Goal: Task Accomplishment & Management: Use online tool/utility

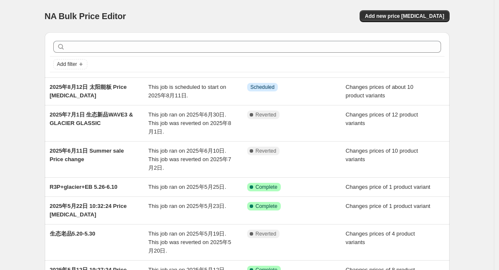
click at [130, 89] on div "2025年8月12日 太阳能板 Price [MEDICAL_DATA]" at bounding box center [99, 91] width 99 height 17
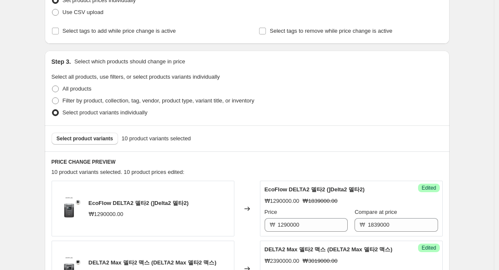
scroll to position [236, 0]
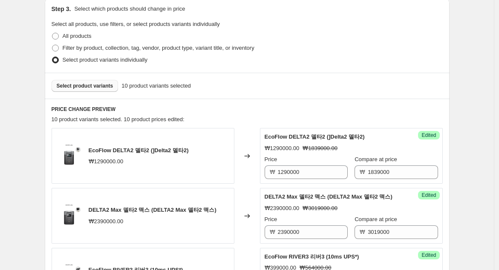
click at [93, 89] on span "Select product variants" at bounding box center [85, 86] width 57 height 7
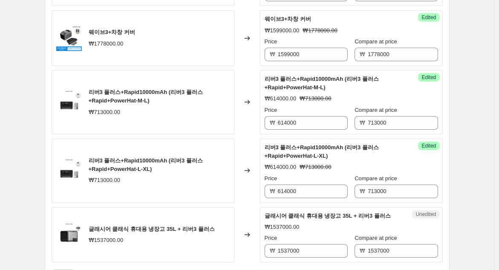
scroll to position [757, 0]
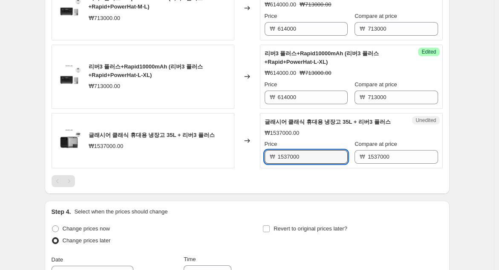
drag, startPoint x: 314, startPoint y: 156, endPoint x: 262, endPoint y: 152, distance: 52.1
click at [262, 152] on div "Unedited 글래시어 클래식 휴대용 냉장고 35L + 리버3 플러스 ₩1537000.00 Price ₩ 1537000 Compare at …" at bounding box center [351, 141] width 183 height 56
type input "1358000"
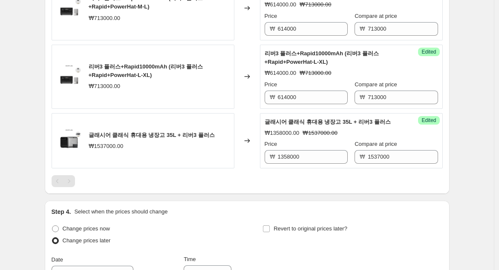
click at [290, 183] on div at bounding box center [247, 181] width 391 height 12
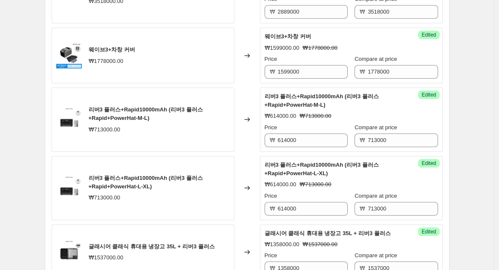
scroll to position [632, 0]
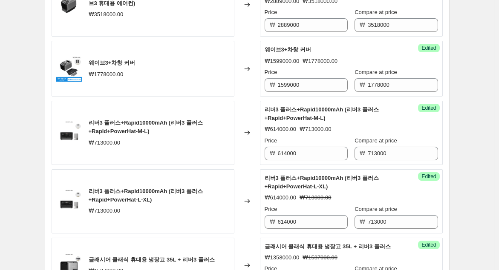
click at [218, 69] on div "웨이브3+차창 커버 ₩1778000.00" at bounding box center [143, 69] width 183 height 56
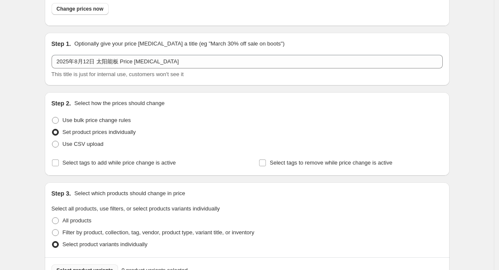
scroll to position [0, 0]
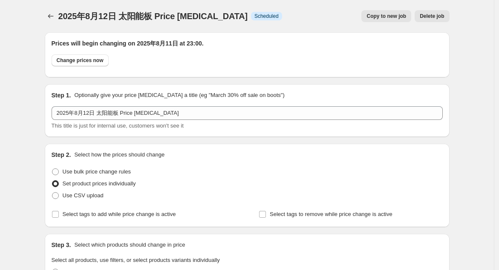
click at [378, 20] on button "Copy to new job" at bounding box center [386, 16] width 50 height 12
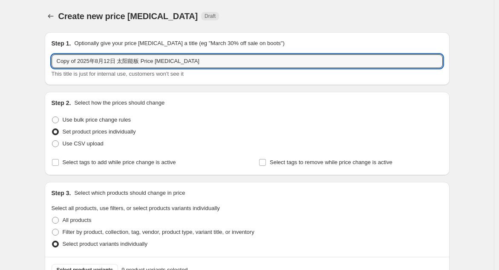
drag, startPoint x: 79, startPoint y: 61, endPoint x: 43, endPoint y: 50, distance: 37.0
drag, startPoint x: 122, startPoint y: 60, endPoint x: 238, endPoint y: 65, distance: 115.9
click at [238, 65] on input "2025年8月12日 太阳能板 Price [MEDICAL_DATA]" at bounding box center [247, 61] width 391 height 14
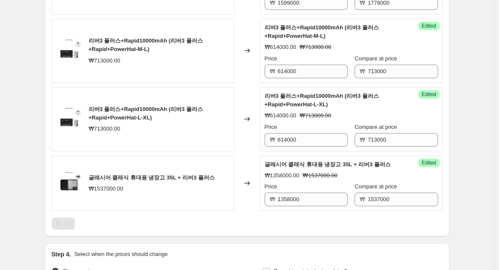
scroll to position [757, 0]
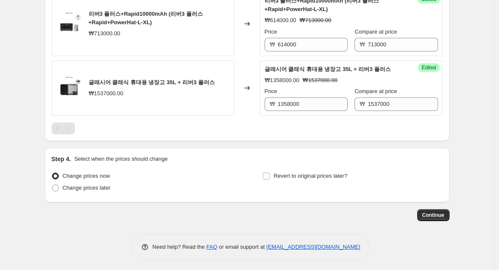
type input "2025年8月12日 太阳能板"
click at [91, 92] on div "₩1537000.00" at bounding box center [106, 93] width 35 height 9
click at [241, 90] on div "Changed to" at bounding box center [247, 88] width 26 height 56
click at [259, 85] on div "Changed to" at bounding box center [247, 88] width 26 height 56
click at [258, 82] on div "Changed to" at bounding box center [247, 88] width 26 height 56
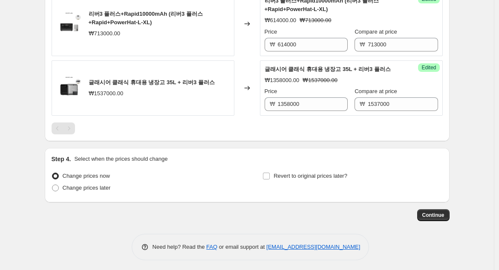
click at [300, 80] on div "₩1358000.00 ₩1537000.00" at bounding box center [350, 80] width 173 height 9
drag, startPoint x: 356, startPoint y: 77, endPoint x: 365, endPoint y: 76, distance: 8.6
click at [358, 77] on div "₩1358000.00 ₩1537000.00" at bounding box center [350, 80] width 173 height 9
click at [384, 71] on div "글래시어 클래식 휴대용 냉장고 35L + 리버3 플러스 ₩1358000.00 ₩1537000.00 Price ₩ 1358000 Compare …" at bounding box center [350, 88] width 173 height 46
click at [387, 70] on div "글래시어 클래식 휴대용 냉장고 35L + 리버3 플러스" at bounding box center [333, 69] width 139 height 9
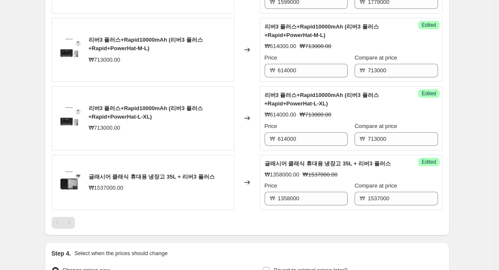
click at [397, 103] on div "리버3 플러스+Rapid10000mAh (리버3 플러스+Rapid+PowerHat-L-XL)" at bounding box center [333, 99] width 139 height 17
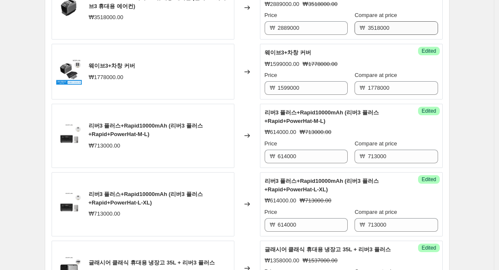
scroll to position [521, 0]
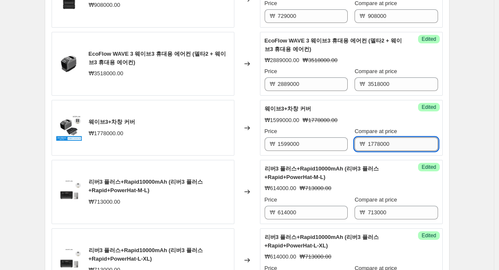
click at [390, 141] on input "1778000" at bounding box center [402, 145] width 70 height 14
click at [385, 111] on div "웨이브3+차창 커버" at bounding box center [333, 109] width 139 height 9
drag, startPoint x: 394, startPoint y: 141, endPoint x: 304, endPoint y: 137, distance: 90.3
click at [301, 138] on div "Price ₩ 1599000 Compare at price ₩ 1778000" at bounding box center [350, 139] width 173 height 24
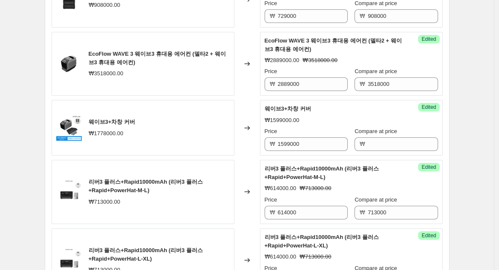
click at [243, 141] on div "Changed to" at bounding box center [247, 128] width 26 height 56
drag, startPoint x: 314, startPoint y: 141, endPoint x: 240, endPoint y: 127, distance: 75.3
click at [249, 132] on div "웨이브3+차창 커버 ₩1778000.00 Changed to Success Edited 웨이브3+차창 커버 ₩1599000.00 Price ₩…" at bounding box center [247, 128] width 391 height 56
type input "1599000"
click at [242, 127] on div "Changed to" at bounding box center [247, 128] width 26 height 56
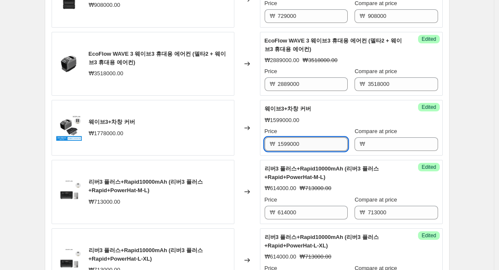
click at [284, 141] on input "1599000" at bounding box center [313, 145] width 70 height 14
type input "1599000"
click at [241, 127] on div "Changed to" at bounding box center [247, 128] width 26 height 56
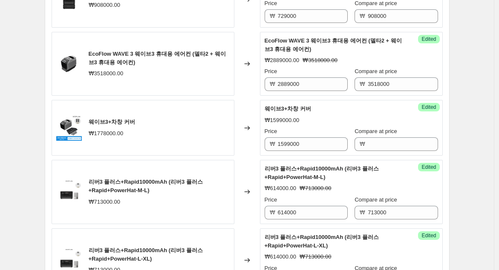
click at [241, 127] on div "Changed to" at bounding box center [247, 128] width 26 height 56
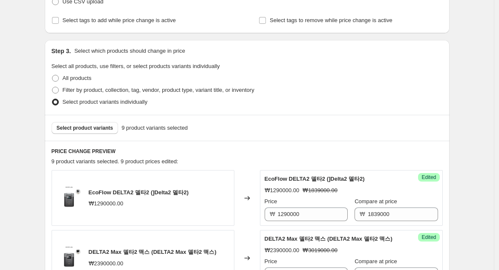
scroll to position [0, 0]
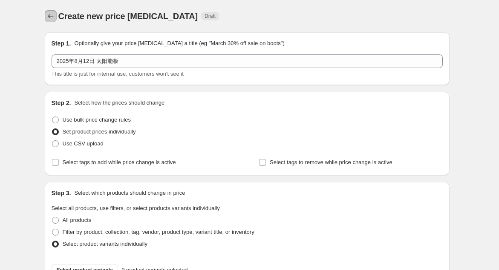
click at [52, 14] on icon "Price change jobs" at bounding box center [50, 16] width 9 height 9
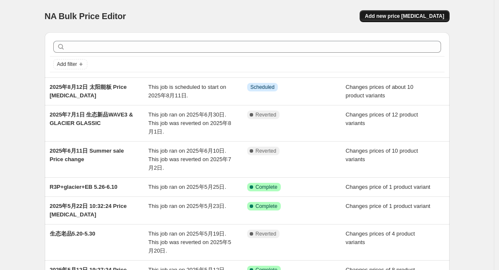
click at [421, 18] on span "Add new price [MEDICAL_DATA]" at bounding box center [403, 16] width 79 height 7
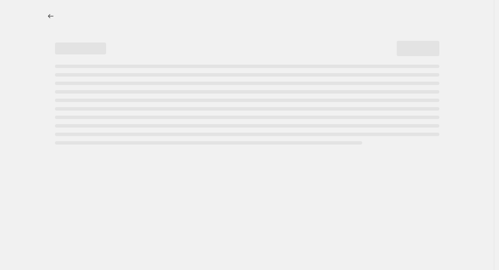
select select "percentage"
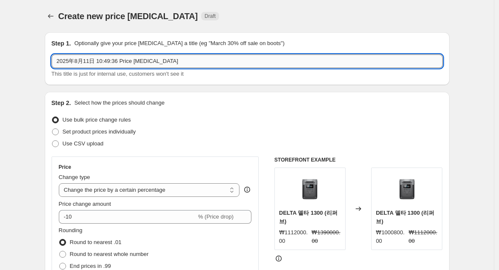
drag, startPoint x: 72, startPoint y: 59, endPoint x: 219, endPoint y: 59, distance: 147.7
click at [219, 59] on input "2025年8月11日 10:49:36 Price [MEDICAL_DATA]" at bounding box center [247, 61] width 391 height 14
type input "2"
type input "Y25-M8-Solar-panel"
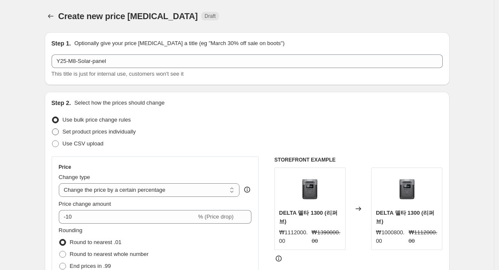
click at [73, 132] on span "Set product prices individually" at bounding box center [99, 132] width 73 height 6
click at [71, 132] on span "Set product prices individually" at bounding box center [99, 132] width 73 height 6
click at [52, 129] on input "Set product prices individually" at bounding box center [52, 129] width 0 height 0
radio input "true"
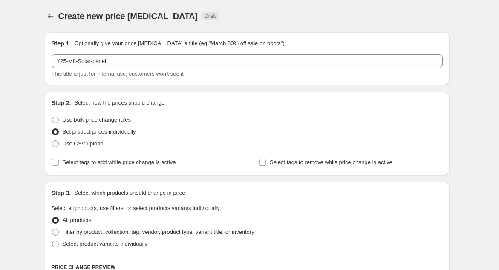
click at [122, 139] on div "Use CSV upload" at bounding box center [247, 144] width 391 height 12
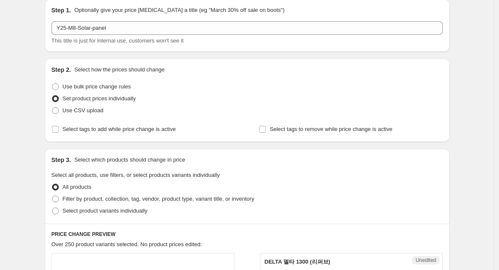
scroll to position [47, 0]
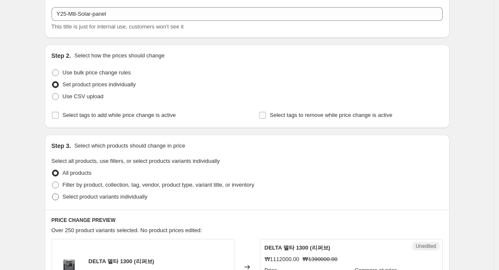
click at [64, 198] on label "Select product variants individually" at bounding box center [100, 197] width 96 height 12
click at [52, 194] on input "Select product variants individually" at bounding box center [52, 194] width 0 height 0
radio input "true"
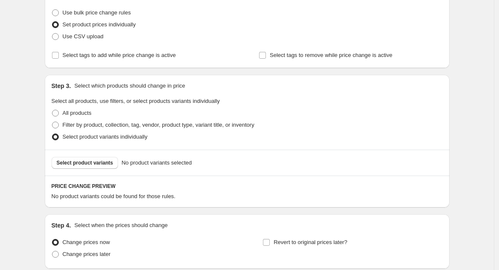
scroll to position [142, 0]
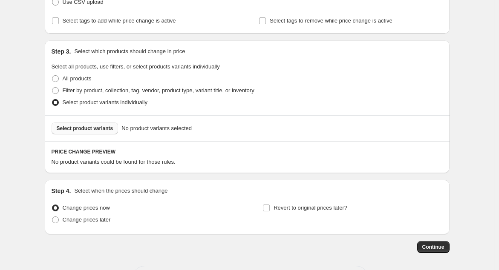
click at [73, 133] on button "Select product variants" at bounding box center [85, 129] width 67 height 12
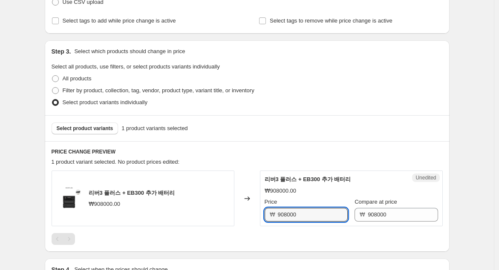
drag, startPoint x: 301, startPoint y: 212, endPoint x: 272, endPoint y: 210, distance: 29.1
click at [274, 211] on div "₩ 908000" at bounding box center [305, 215] width 83 height 14
type input "729000"
click at [273, 153] on h6 "PRICE CHANGE PREVIEW" at bounding box center [247, 152] width 391 height 7
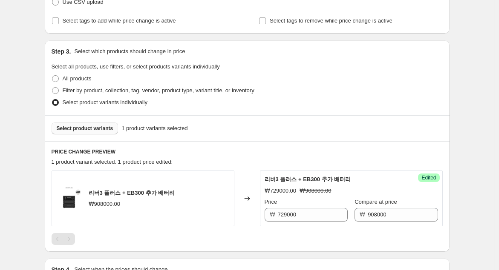
click at [86, 123] on button "Select product variants" at bounding box center [85, 129] width 67 height 12
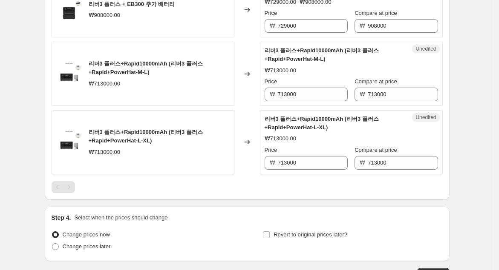
scroll to position [284, 0]
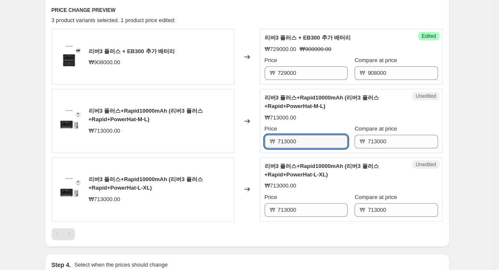
drag, startPoint x: 324, startPoint y: 137, endPoint x: 263, endPoint y: 135, distance: 61.8
click at [263, 135] on div "Unedited 리버3 플러스+Rapid10000mAh (리버3 플러스+Rapid+PowerHat-M-L) ₩713000.00 Price ₩ …" at bounding box center [351, 121] width 183 height 64
type input "614000"
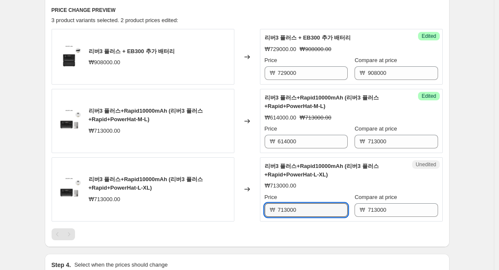
drag, startPoint x: 309, startPoint y: 205, endPoint x: 266, endPoint y: 201, distance: 43.2
click at [266, 201] on div "Unedited 리버3 플러스+Rapid10000mAh (리버3 플러스+Rapid+PowerHat-L-XL) ₩713000.00 Price ₩…" at bounding box center [351, 190] width 183 height 64
type input "4"
type input "614000"
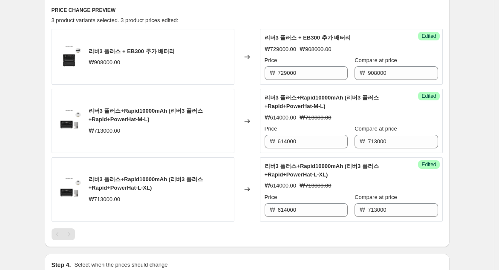
click at [294, 236] on div at bounding box center [247, 235] width 391 height 12
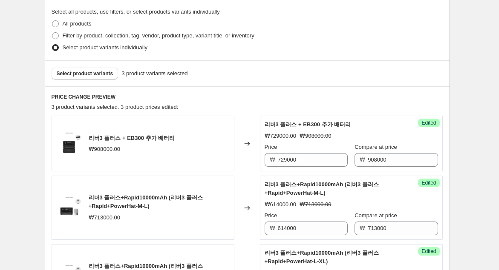
scroll to position [142, 0]
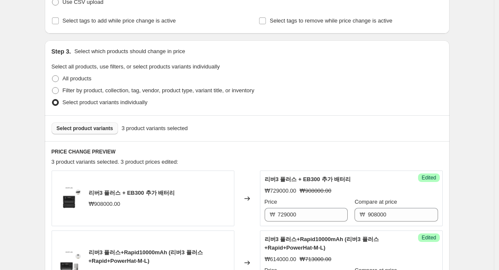
click at [84, 126] on span "Select product variants" at bounding box center [85, 128] width 57 height 7
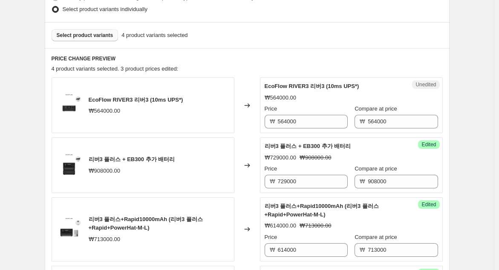
scroll to position [236, 0]
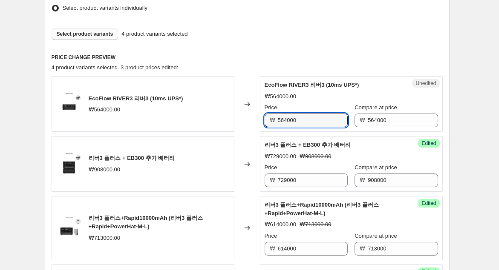
drag, startPoint x: 312, startPoint y: 122, endPoint x: 239, endPoint y: 118, distance: 73.4
click at [239, 118] on div "EcoFlow RIVER3 리버3 (10ms UPS*) ₩564000.00 Changed to Unedited EcoFlow RIVER3 리버…" at bounding box center [247, 104] width 391 height 56
type input "399000"
click at [233, 69] on div "4 product variants selected. 3 product prices edited:" at bounding box center [247, 67] width 391 height 9
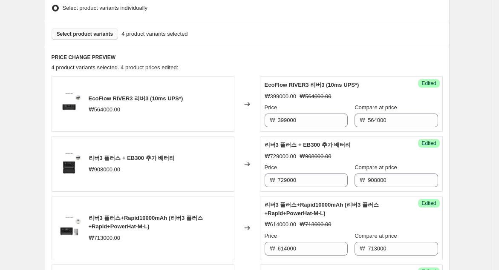
click at [85, 38] on button "Select product variants" at bounding box center [85, 34] width 67 height 12
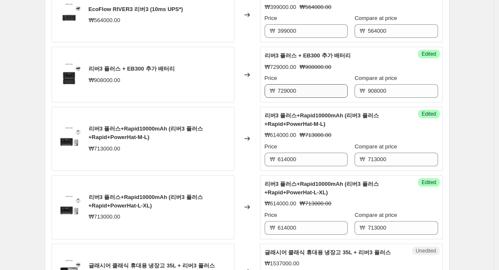
scroll to position [510, 0]
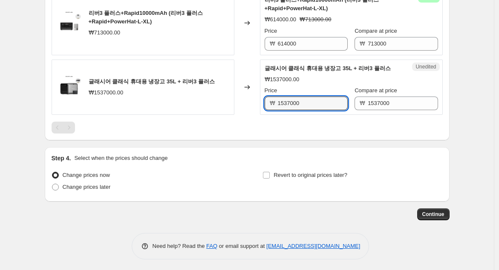
drag, startPoint x: 310, startPoint y: 100, endPoint x: 250, endPoint y: 101, distance: 59.6
click at [250, 101] on div "글래시어 클래식 휴대용 냉장고 35L + 리버3 플러스 ₩1537000.00 Changed to Unedited 글래시어 클래식 휴대용 냉장고…" at bounding box center [247, 88] width 391 height 56
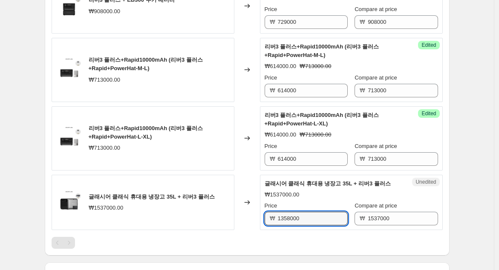
scroll to position [368, 0]
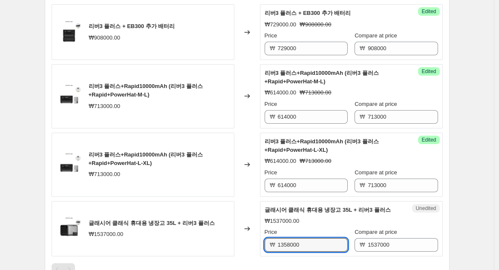
type input "1358000"
click at [252, 188] on div "Changed to" at bounding box center [247, 165] width 26 height 64
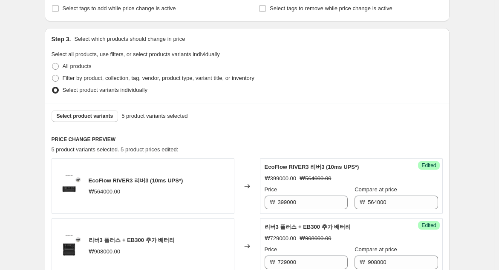
scroll to position [189, 0]
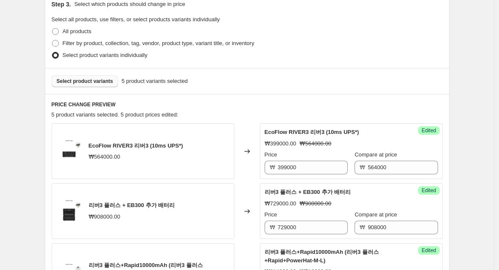
click at [83, 81] on span "Select product variants" at bounding box center [85, 81] width 57 height 7
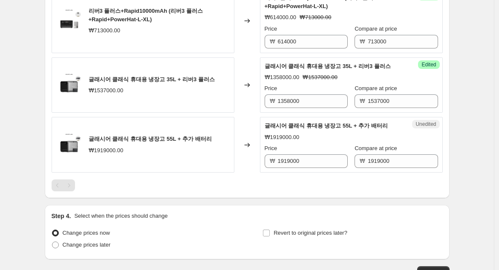
scroll to position [520, 0]
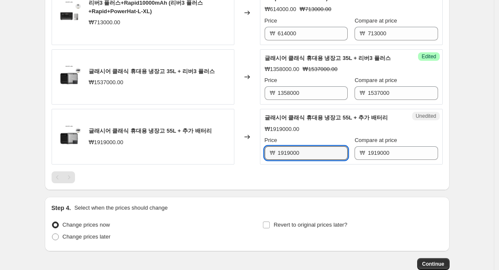
drag, startPoint x: 312, startPoint y: 155, endPoint x: 246, endPoint y: 152, distance: 66.5
click at [246, 152] on div "글래시어 클래식 휴대용 냉장고 55L + 추가 배터리 ₩1919000.00 Changed to Unedited 글래시어 클래식 휴대용 냉장고 …" at bounding box center [247, 137] width 391 height 56
type input "1599000"
click at [255, 172] on div at bounding box center [247, 178] width 391 height 12
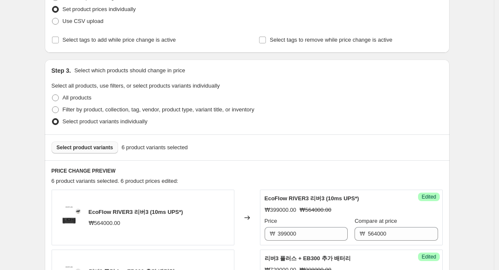
scroll to position [189, 0]
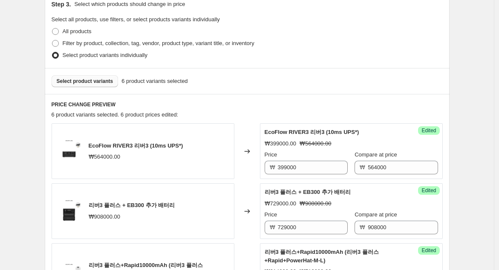
click at [77, 81] on span "Select product variants" at bounding box center [85, 81] width 57 height 7
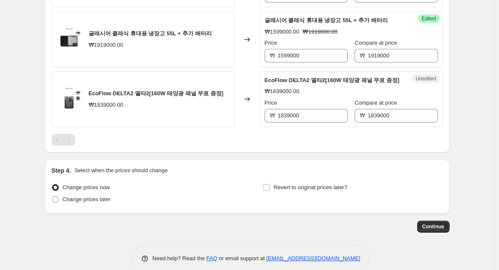
scroll to position [638, 0]
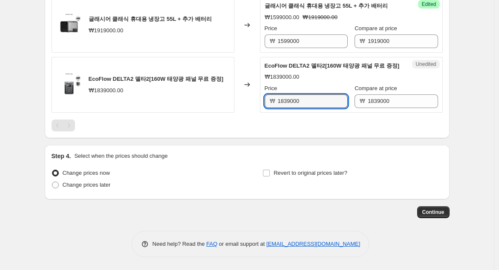
drag, startPoint x: 309, startPoint y: 98, endPoint x: 275, endPoint y: 98, distance: 34.5
click at [275, 98] on div "₩ 1839000" at bounding box center [305, 102] width 83 height 14
type input "1290000"
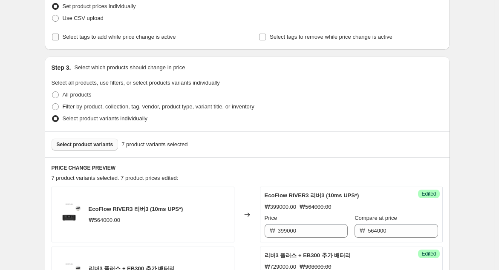
scroll to position [142, 0]
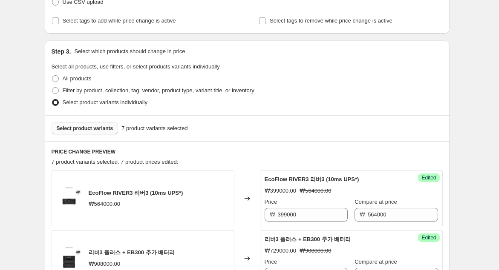
click at [93, 129] on span "Select product variants" at bounding box center [85, 128] width 57 height 7
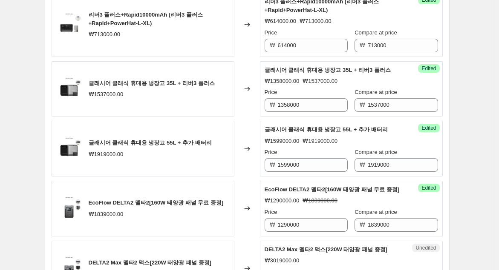
scroll to position [662, 0]
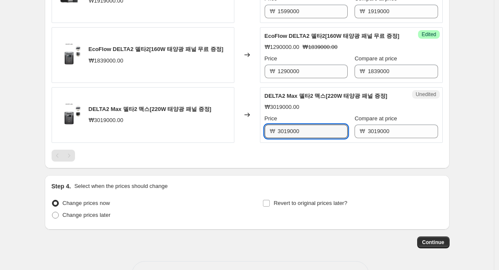
drag, startPoint x: 312, startPoint y: 135, endPoint x: 249, endPoint y: 133, distance: 62.6
click at [249, 133] on div "DELTA2 Max 델타2 맥스[220W 태양광 패널 증정] ₩3019000.00 Changed to Unedited DELTA2 Max 델타…" at bounding box center [247, 115] width 391 height 56
type input "2390000"
click at [283, 162] on div at bounding box center [247, 156] width 391 height 12
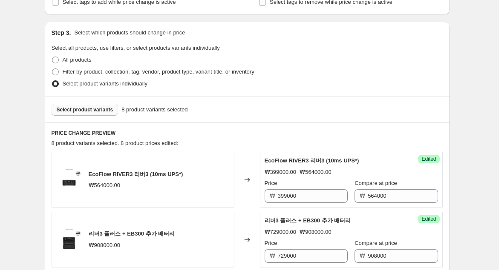
scroll to position [95, 0]
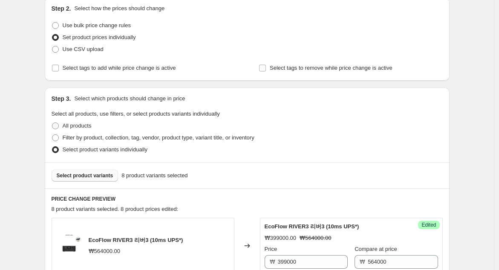
click at [88, 171] on button "Select product variants" at bounding box center [85, 176] width 67 height 12
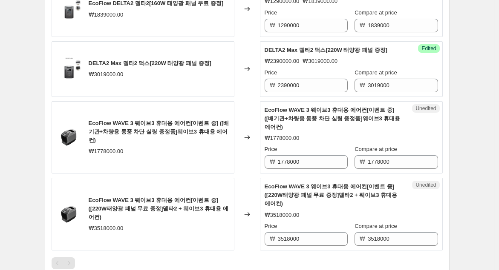
scroll to position [709, 0]
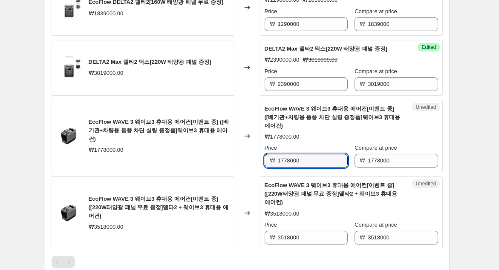
drag, startPoint x: 327, startPoint y: 159, endPoint x: 252, endPoint y: 160, distance: 75.4
click at [252, 160] on div "EcoFlow WAVE 3 웨이브3 휴대용 에어컨[이벤트 중] ([배기관+차량용 통풍 차단 실링 증정품]웨이브3 휴대용 에어컨) ₩177800…" at bounding box center [247, 136] width 391 height 73
type input "1599000"
click at [252, 158] on div "Changed to" at bounding box center [247, 136] width 26 height 73
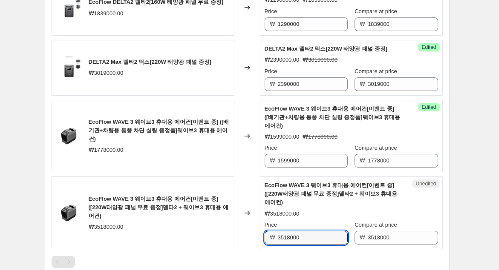
drag, startPoint x: 306, startPoint y: 232, endPoint x: 263, endPoint y: 232, distance: 43.4
click at [263, 232] on div "Unedited EcoFlow WAVE 3 웨이브3 휴대용 에어컨[이벤트 중] ([220W태양광 패널 무료 증정]델타2 + 웨이브3 휴대용 에…" at bounding box center [351, 213] width 183 height 73
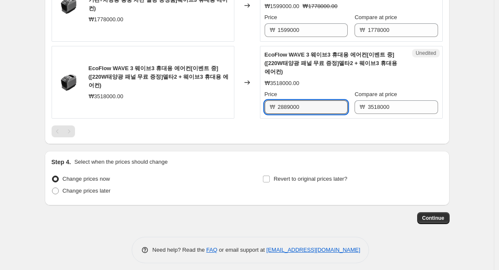
scroll to position [843, 0]
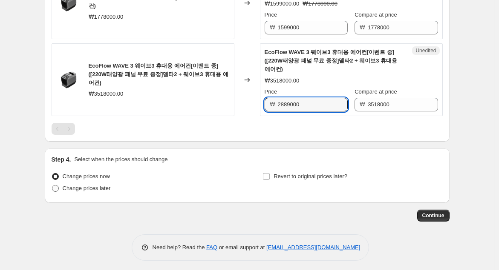
type input "2889000"
click at [80, 188] on span "Change prices later" at bounding box center [87, 188] width 48 height 6
click at [52, 186] on input "Change prices later" at bounding box center [52, 185] width 0 height 0
radio input "true"
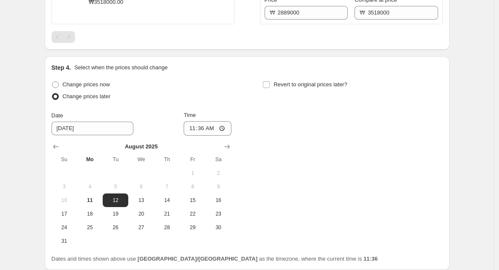
scroll to position [937, 0]
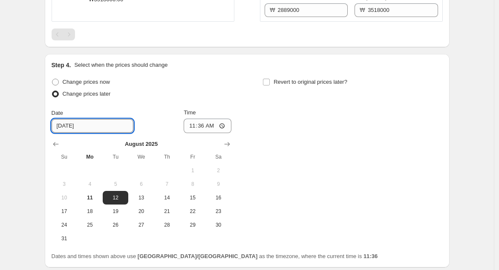
click at [86, 126] on input "[DATE]" at bounding box center [93, 126] width 82 height 14
click at [93, 195] on span "11" at bounding box center [89, 198] width 19 height 7
type input "[DATE]"
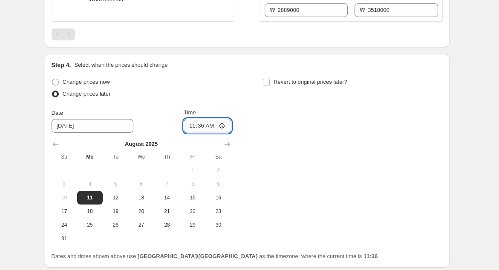
click at [205, 124] on input "11:36" at bounding box center [208, 126] width 48 height 14
click at [216, 123] on input "11:36" at bounding box center [208, 126] width 48 height 14
click at [224, 120] on input "11:36" at bounding box center [208, 126] width 48 height 14
type input "11:00"
click at [270, 174] on div "Change prices now Change prices later Date [DATE] Time 11:00 [DATE] Su Mo Tu We…" at bounding box center [247, 160] width 391 height 169
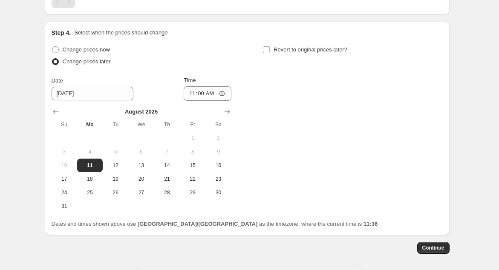
scroll to position [1002, 0]
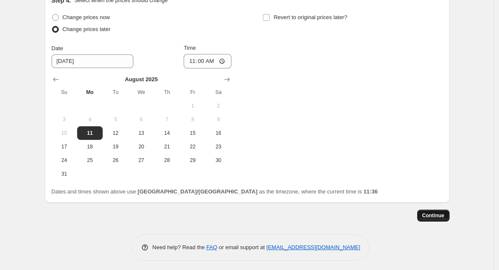
click at [440, 210] on button "Continue" at bounding box center [433, 216] width 32 height 12
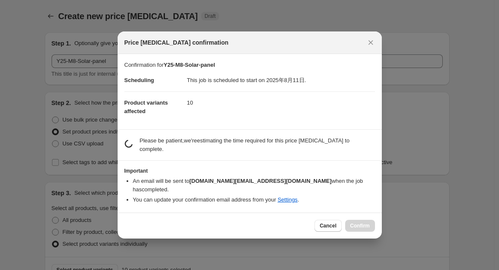
scroll to position [0, 0]
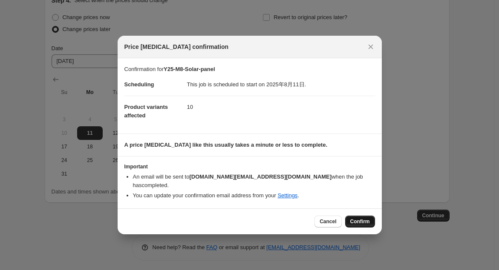
click at [361, 218] on span "Confirm" at bounding box center [360, 221] width 20 height 7
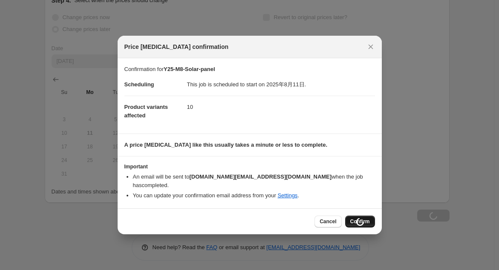
type input "Y25-M8-Solar-panel"
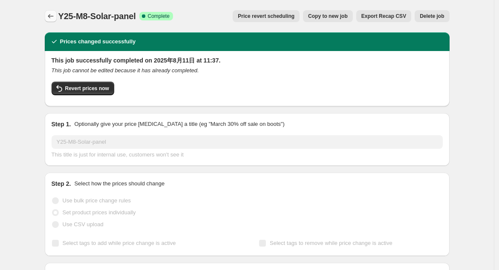
click at [52, 13] on icon "Price change jobs" at bounding box center [50, 16] width 9 height 9
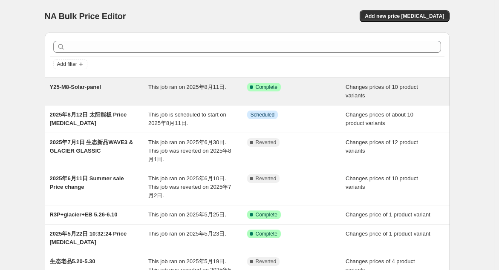
click at [177, 94] on div "This job ran on 2025年8月11日." at bounding box center [197, 91] width 99 height 17
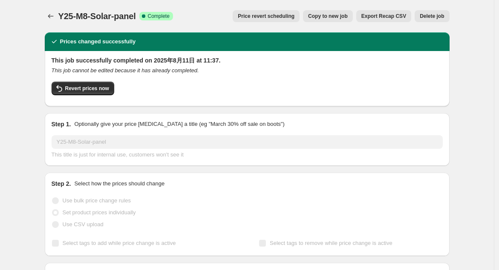
click at [95, 81] on div "This job successfully completed on 2025年8月11日 at 11:37. This job cannot be edit…" at bounding box center [247, 77] width 391 height 43
click at [96, 86] on span "Revert prices now" at bounding box center [87, 88] width 44 height 7
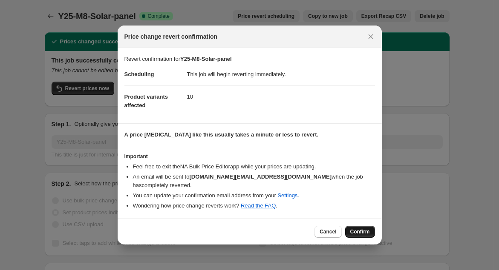
click at [367, 229] on span "Confirm" at bounding box center [360, 232] width 20 height 7
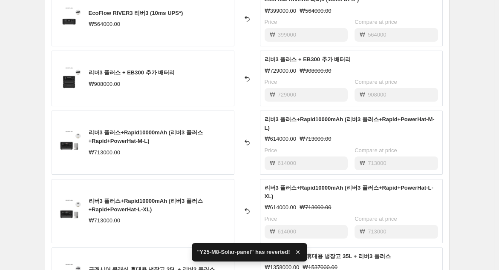
scroll to position [707, 0]
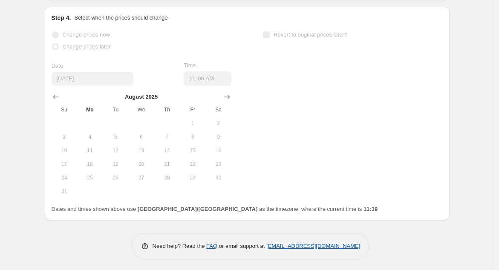
click at [208, 132] on button "9" at bounding box center [218, 137] width 26 height 14
click at [91, 147] on span "11" at bounding box center [89, 150] width 19 height 7
click at [75, 33] on span "Change prices now" at bounding box center [86, 35] width 47 height 6
click at [75, 43] on span "Change prices later" at bounding box center [87, 46] width 48 height 6
click at [77, 37] on span "Change prices now" at bounding box center [86, 35] width 47 height 9
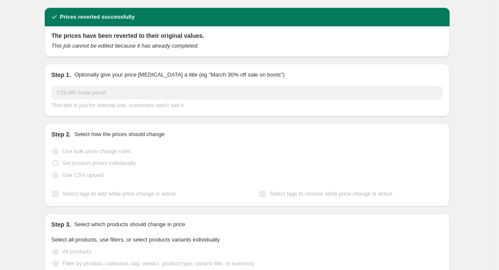
scroll to position [0, 0]
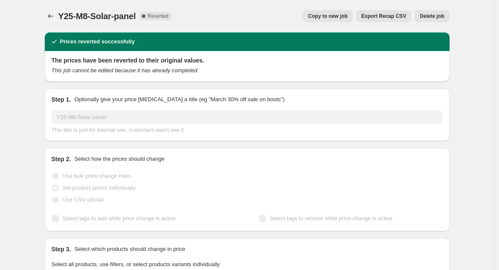
click at [146, 18] on icon at bounding box center [143, 16] width 9 height 9
click at [320, 15] on span "Copy to new job" at bounding box center [328, 16] width 40 height 7
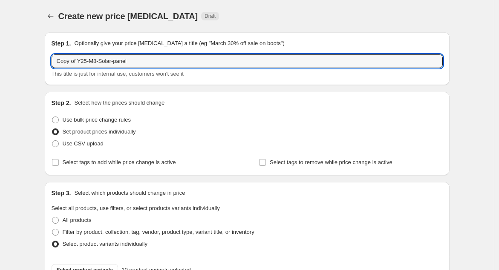
drag, startPoint x: 79, startPoint y: 62, endPoint x: 18, endPoint y: 57, distance: 61.5
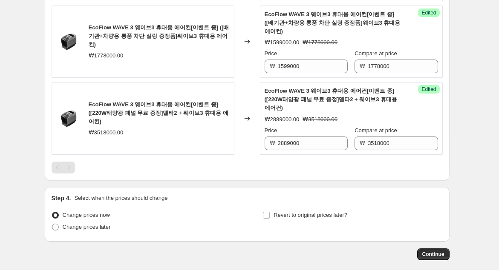
scroll to position [843, 0]
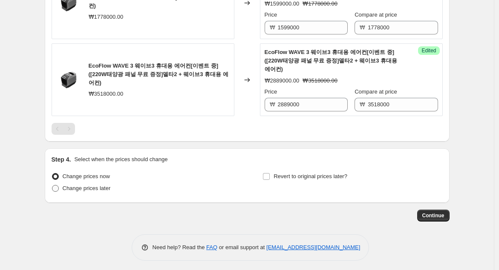
type input "Y25-M8-Solar-panel"
click at [73, 186] on span "Change prices later" at bounding box center [87, 188] width 48 height 6
click at [52, 186] on input "Change prices later" at bounding box center [52, 185] width 0 height 0
radio input "true"
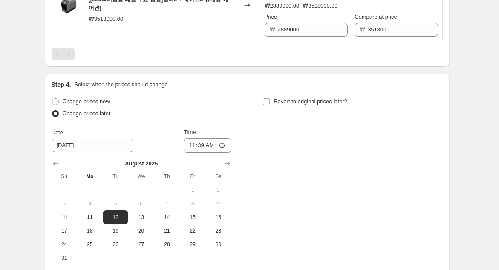
scroll to position [937, 0]
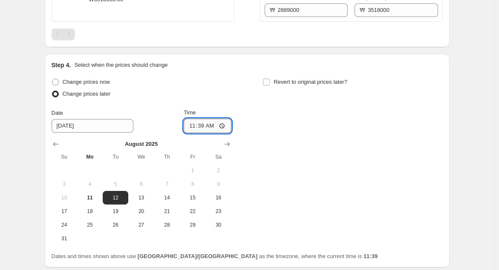
click at [214, 124] on input "11:39" at bounding box center [208, 126] width 48 height 14
drag, startPoint x: 209, startPoint y: 121, endPoint x: 218, endPoint y: 121, distance: 8.9
click at [213, 121] on input "11:39" at bounding box center [208, 126] width 48 height 14
click at [224, 121] on input "11:39" at bounding box center [208, 126] width 48 height 14
type input "23:00"
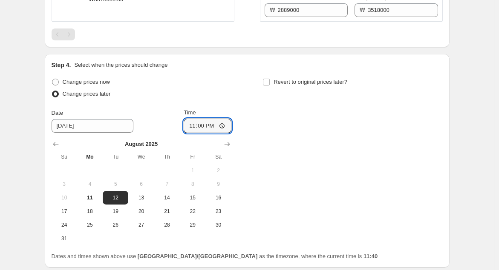
click at [301, 195] on div "Change prices now Change prices later Date [DATE] Time 23:00 [DATE] Su Mo Tu We…" at bounding box center [247, 160] width 391 height 169
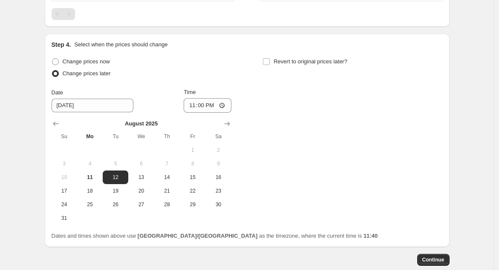
scroll to position [1002, 0]
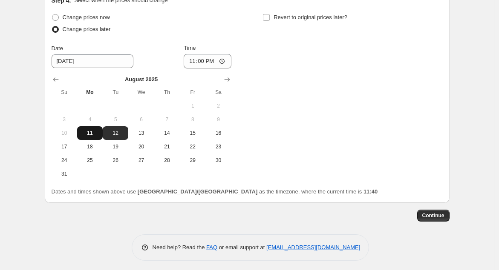
click at [86, 131] on span "11" at bounding box center [89, 133] width 19 height 7
type input "[DATE]"
click at [423, 212] on button "Continue" at bounding box center [433, 216] width 32 height 12
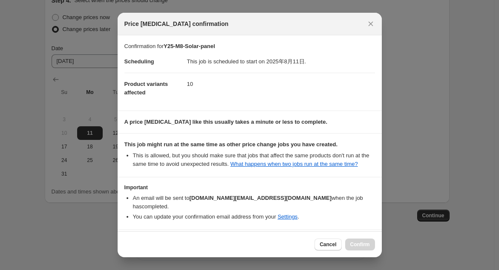
click at [358, 246] on div "Cancel Confirm" at bounding box center [344, 245] width 60 height 12
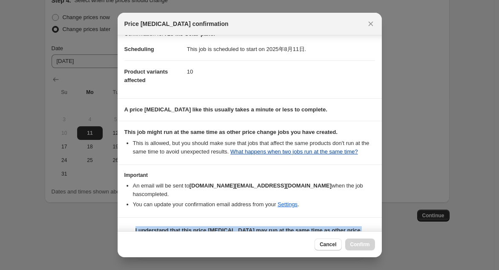
scroll to position [23, 0]
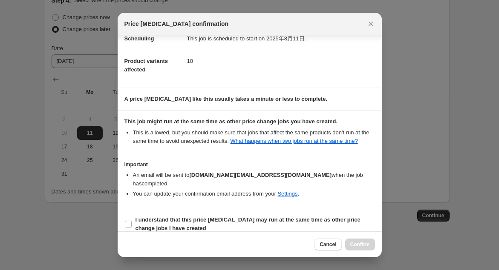
click at [358, 175] on li "An email will be sent to [DOMAIN_NAME][EMAIL_ADDRESS][DOMAIN_NAME] when the job…" at bounding box center [254, 179] width 242 height 17
click at [129, 221] on input "I understand that this price [MEDICAL_DATA] may run at the same time as other p…" at bounding box center [128, 224] width 7 height 7
checkbox input "true"
click at [361, 246] on span "Confirm" at bounding box center [360, 244] width 20 height 7
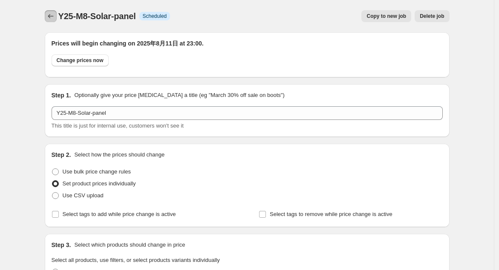
click at [54, 19] on icon "Price change jobs" at bounding box center [50, 16] width 9 height 9
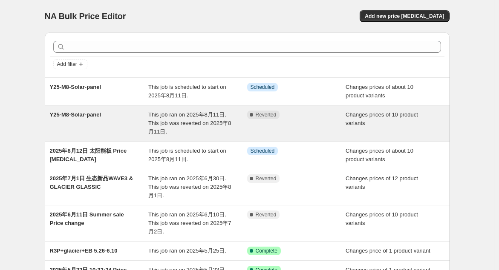
click at [212, 124] on span "This job ran on 2025年8月11日. This job was reverted on 2025年8月11日." at bounding box center [189, 123] width 83 height 23
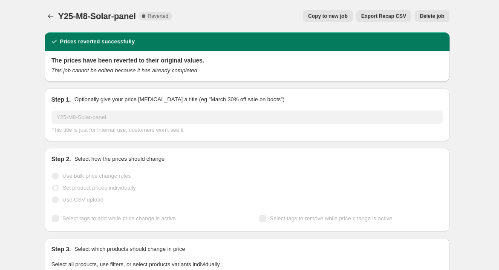
click at [428, 17] on span "Delete job" at bounding box center [431, 16] width 24 height 7
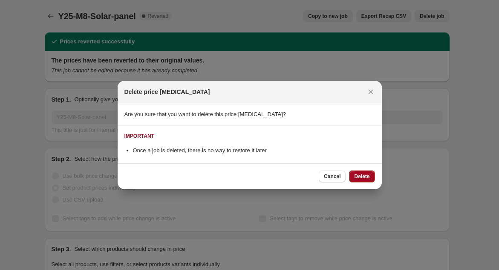
click at [356, 181] on button "Delete" at bounding box center [362, 177] width 26 height 12
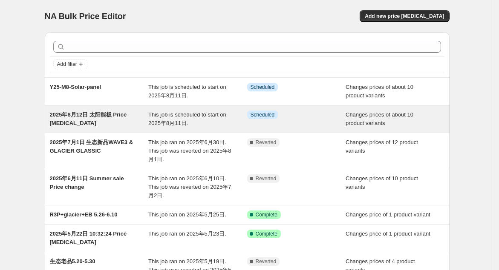
click at [222, 115] on span "This job is scheduled to start on 2025年8月11日." at bounding box center [187, 119] width 78 height 15
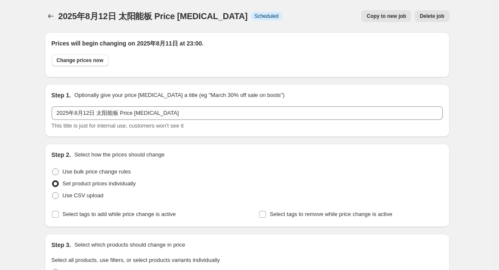
click at [436, 17] on span "Delete job" at bounding box center [431, 16] width 24 height 7
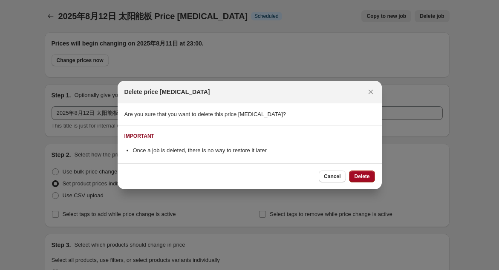
click at [360, 174] on span "Delete" at bounding box center [361, 176] width 15 height 7
